Goal: Transaction & Acquisition: Download file/media

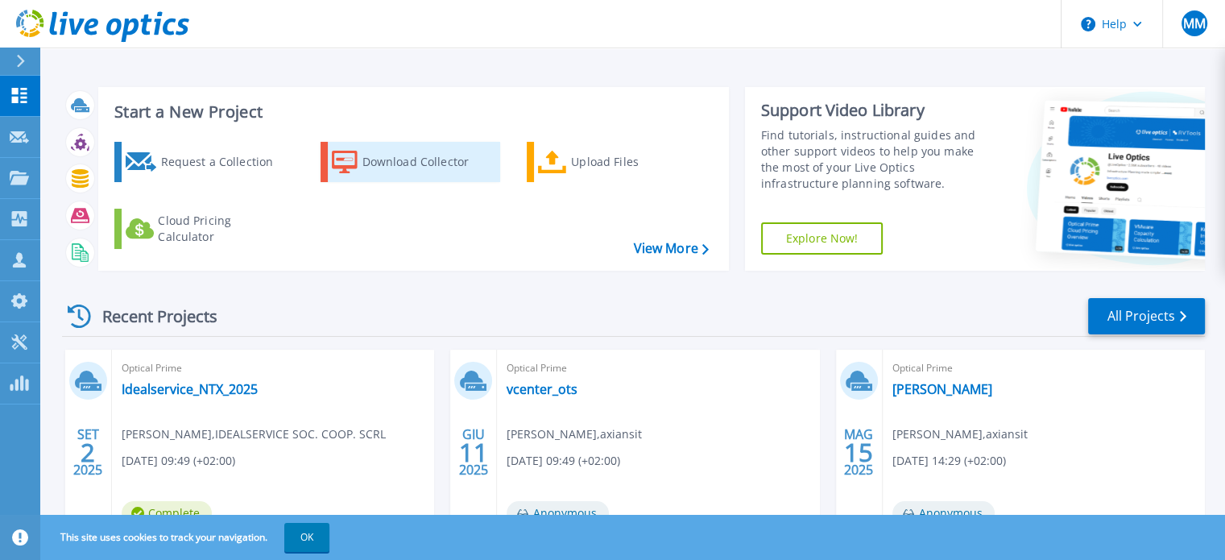
click at [396, 164] on div "Download Collector" at bounding box center [427, 162] width 129 height 32
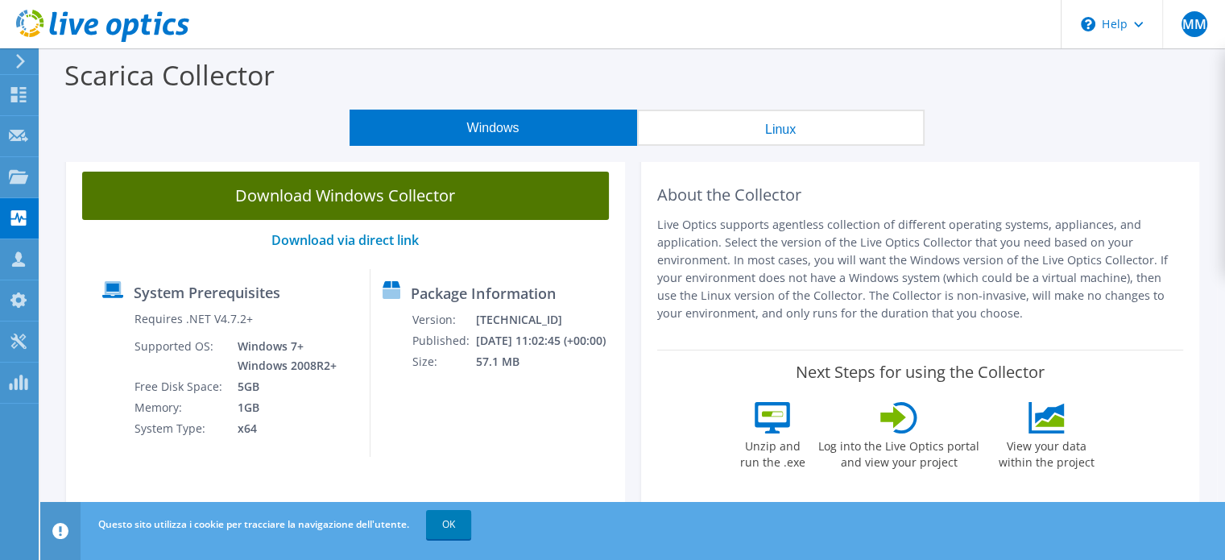
click at [383, 199] on link "Download Windows Collector" at bounding box center [345, 196] width 527 height 48
